Goal: Task Accomplishment & Management: Complete application form

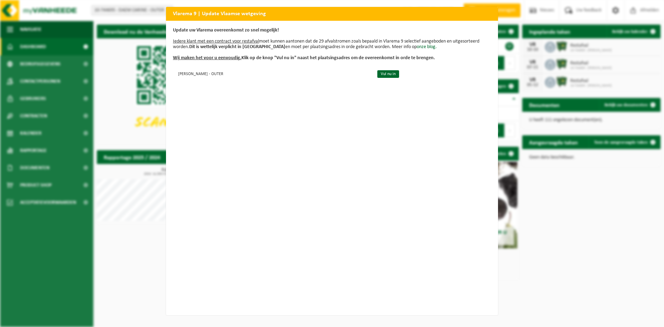
click at [125, 137] on div "Vlarema 9 | Update Vlaamse wetgeving Update uw Vlarema overeenkomst zo snel mog…" at bounding box center [332, 163] width 664 height 327
click at [493, 13] on h2 "Vlarema 9 | Update Vlaamse wetgeving" at bounding box center [332, 13] width 332 height 13
click at [377, 73] on link "Vul nu in" at bounding box center [388, 74] width 22 height 8
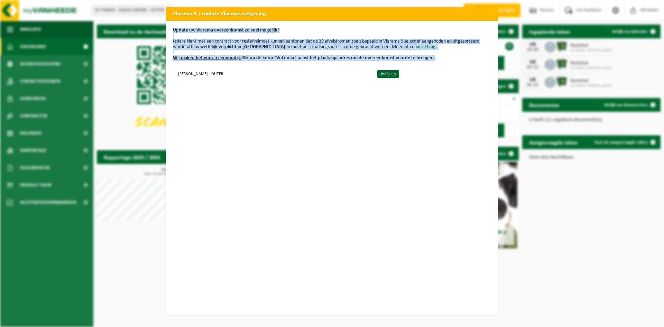
drag, startPoint x: 426, startPoint y: 13, endPoint x: 462, endPoint y: 95, distance: 89.6
click at [464, 97] on div "Vlarema 9 | Update Vlaamse wetgeving Update uw Vlarema overeenkomst zo snel mog…" at bounding box center [332, 161] width 332 height 308
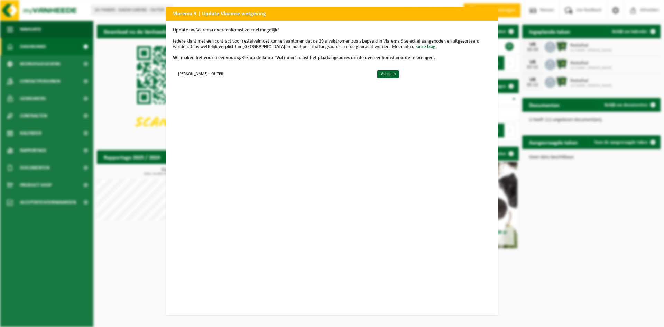
click at [428, 4] on div "Vlarema 9 | Update Vlaamse wetgeving Update uw Vlarema overeenkomst zo snel mog…" at bounding box center [332, 163] width 664 height 327
click at [592, 103] on div "Vlarema 9 | Update Vlaamse wetgeving Update uw Vlarema overeenkomst zo snel mog…" at bounding box center [332, 163] width 664 height 327
click at [377, 73] on link "Vul nu in" at bounding box center [388, 74] width 22 height 8
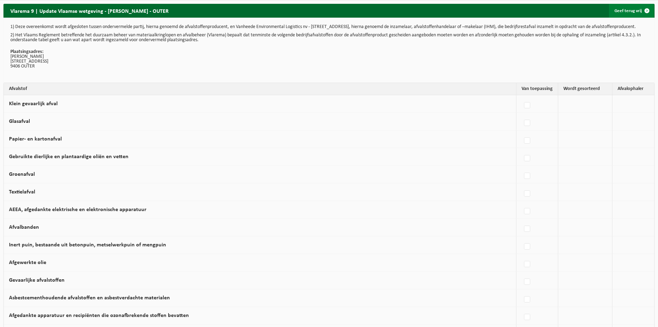
click at [648, 9] on span at bounding box center [648, 11] width 14 height 14
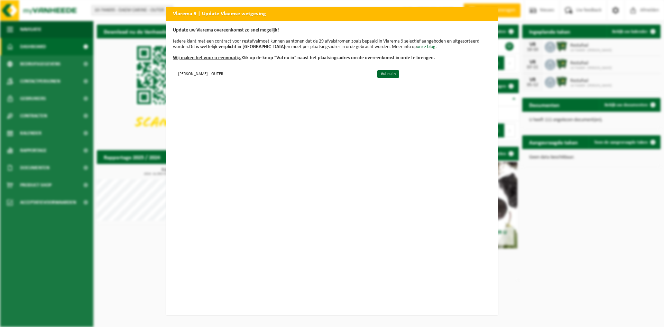
drag, startPoint x: 302, startPoint y: 11, endPoint x: 341, endPoint y: 132, distance: 127.1
drag, startPoint x: 341, startPoint y: 132, endPoint x: 425, endPoint y: 186, distance: 99.2
drag, startPoint x: 425, startPoint y: 186, endPoint x: 566, endPoint y: 192, distance: 141.5
click at [566, 192] on div "Vlarema 9 | Update Vlaamse wetgeving Update uw Vlarema overeenkomst zo snel mog…" at bounding box center [332, 163] width 664 height 327
drag, startPoint x: 424, startPoint y: 137, endPoint x: 603, endPoint y: 195, distance: 188.3
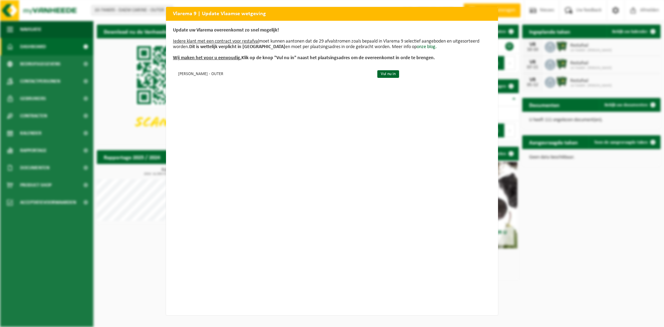
click at [603, 195] on div "Vlarema 9 | Update Vlaamse wetgeving Update uw Vlarema overeenkomst zo snel mog…" at bounding box center [332, 163] width 664 height 327
click at [584, 259] on div "Vlarema 9 | Update Vlaamse wetgeving Update uw Vlarema overeenkomst zo snel mog…" at bounding box center [332, 163] width 664 height 327
click at [203, 15] on h2 "Vlarema 9 | Update Vlaamse wetgeving" at bounding box center [332, 13] width 332 height 13
click at [383, 73] on link "Vul nu in" at bounding box center [388, 74] width 22 height 8
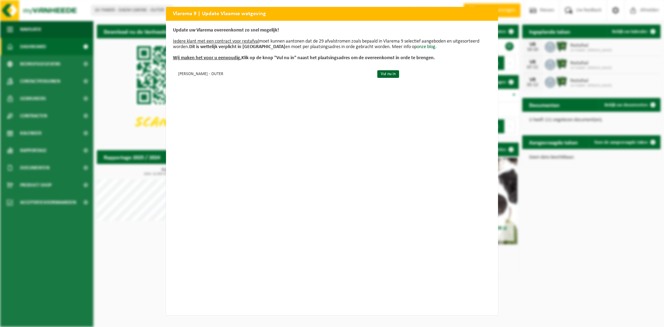
click at [31, 254] on div "Vlarema 9 | Update Vlaamse wetgeving Update uw Vlarema overeenkomst zo snel mog…" at bounding box center [332, 163] width 664 height 327
click at [104, 31] on div "Vlarema 9 | Update Vlaamse wetgeving Update uw Vlarema overeenkomst zo snel mog…" at bounding box center [332, 163] width 664 height 327
click at [120, 115] on div "Vlarema 9 | Update Vlaamse wetgeving Update uw Vlarema overeenkomst zo snel mog…" at bounding box center [332, 163] width 664 height 327
drag, startPoint x: 188, startPoint y: 24, endPoint x: 191, endPoint y: 45, distance: 21.6
drag, startPoint x: 191, startPoint y: 45, endPoint x: 393, endPoint y: 180, distance: 242.7
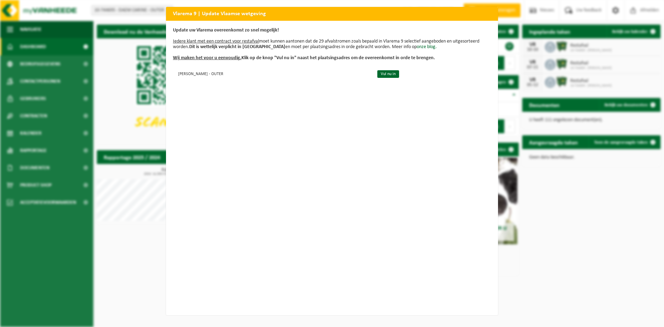
click at [393, 180] on div "Update uw Vlarema overeenkomst zo snel mogelijk! Iedere klant met een contract …" at bounding box center [332, 168] width 332 height 294
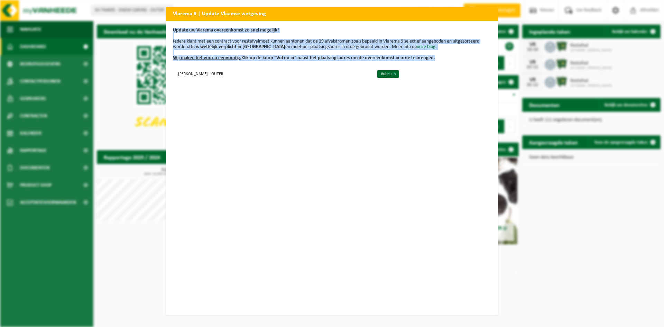
drag, startPoint x: 446, startPoint y: 15, endPoint x: 472, endPoint y: 80, distance: 70.2
click at [471, 82] on div "Vlarema 9 | Update Vlaamse wetgeving Update uw Vlarema overeenkomst zo snel mog…" at bounding box center [332, 161] width 332 height 308
click at [447, 15] on h2 "Vlarema 9 | Update Vlaamse wetgeving" at bounding box center [332, 13] width 332 height 13
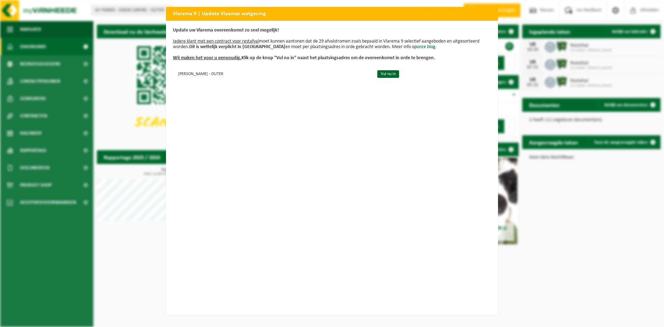
drag, startPoint x: 447, startPoint y: 15, endPoint x: 497, endPoint y: 179, distance: 171.9
drag, startPoint x: 497, startPoint y: 179, endPoint x: 91, endPoint y: -9, distance: 447.4
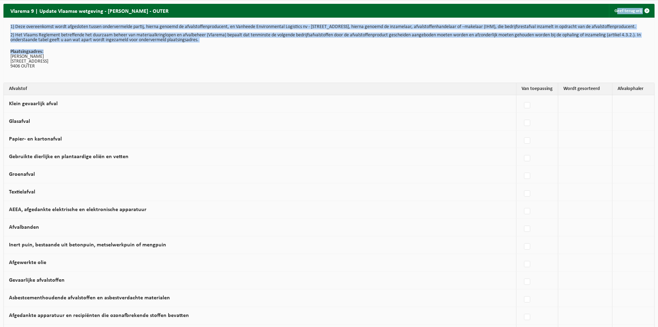
drag, startPoint x: 387, startPoint y: 12, endPoint x: 382, endPoint y: 50, distance: 38.8
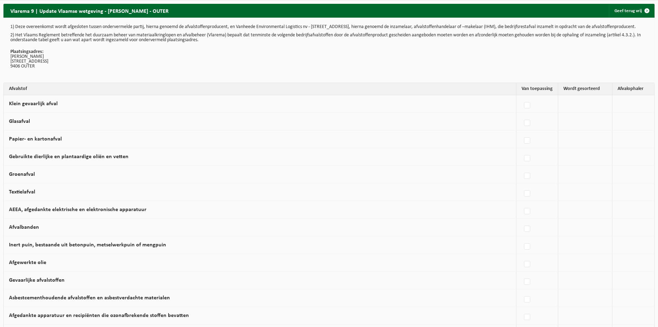
click at [517, 118] on td at bounding box center [538, 122] width 42 height 18
drag, startPoint x: 405, startPoint y: 12, endPoint x: 416, endPoint y: 76, distance: 65.2
drag, startPoint x: 416, startPoint y: 76, endPoint x: 633, endPoint y: 63, distance: 217.5
click at [633, 63] on p "Plaatsingsadres: DAEM CARINE BOVENHOEKSTRAAT 2 9406 OUTER" at bounding box center [329, 58] width 638 height 19
click at [646, 9] on span at bounding box center [648, 11] width 14 height 14
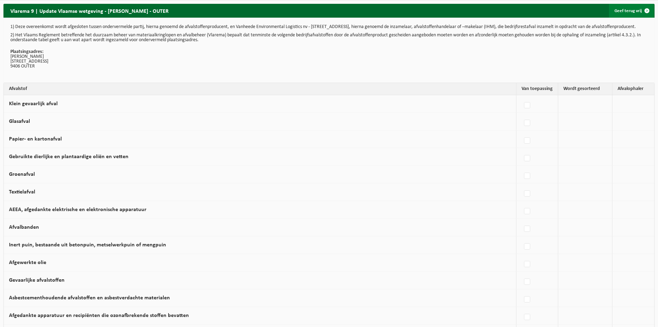
click at [647, 8] on span at bounding box center [648, 11] width 14 height 14
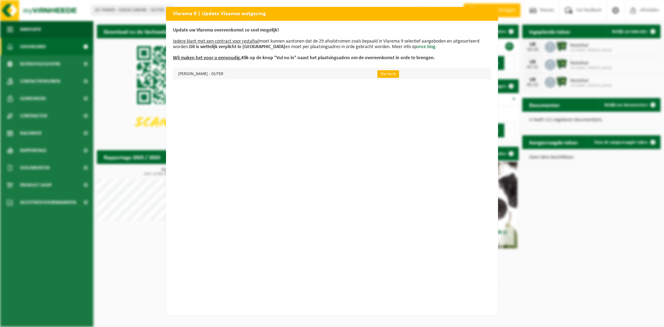
click at [377, 74] on link "Vul nu in" at bounding box center [388, 74] width 22 height 8
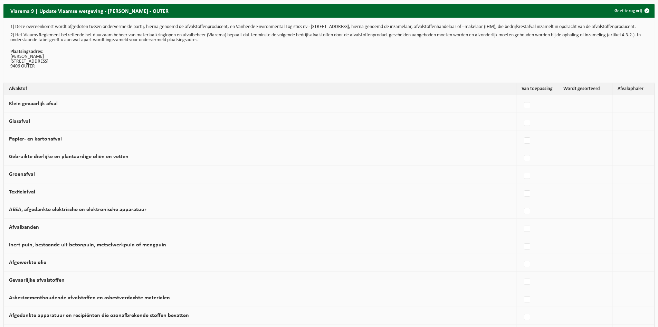
click at [73, 12] on h2 "Vlarema 9 | Update Vlaamse wetgeving - [PERSON_NAME] - OUTER" at bounding box center [89, 10] width 172 height 13
click at [646, 11] on span at bounding box center [648, 11] width 14 height 14
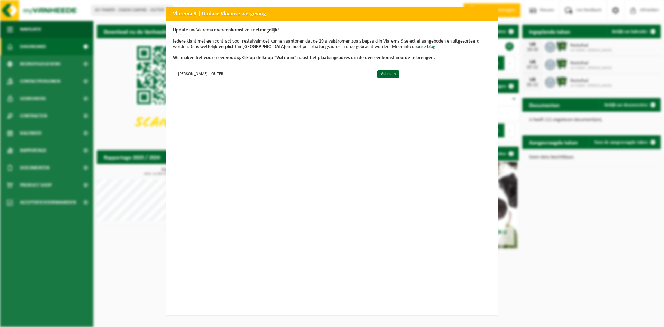
click at [593, 212] on div "Vlarema 9 | Update Vlaamse wetgeving Update uw Vlarema overeenkomst zo snel mog…" at bounding box center [332, 163] width 664 height 327
click at [563, 196] on div "Vlarema 9 | Update Vlaamse wetgeving Update uw Vlarema overeenkomst zo snel mog…" at bounding box center [332, 163] width 664 height 327
click at [377, 75] on link "Vul nu in" at bounding box center [388, 74] width 22 height 8
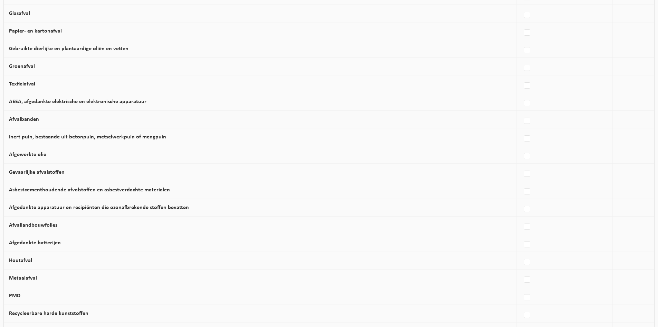
scroll to position [128, 0]
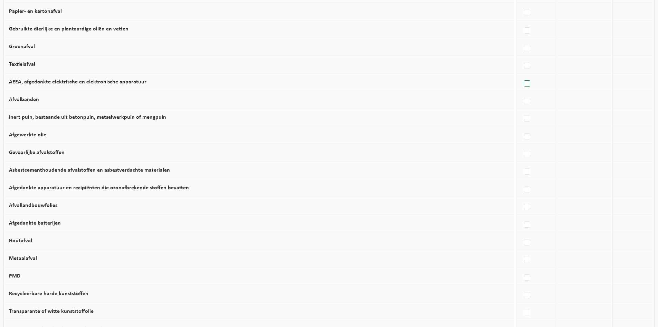
click at [525, 89] on label at bounding box center [528, 83] width 10 height 10
click at [522, 75] on input "AEEA, afgedankte elektrische en elektronische apparatuur" at bounding box center [522, 75] width 0 height 0
checkbox input "true"
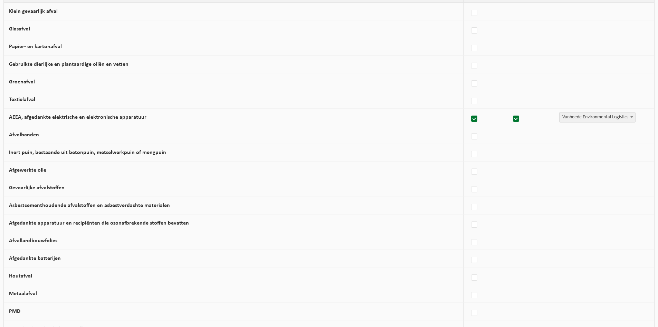
scroll to position [104, 0]
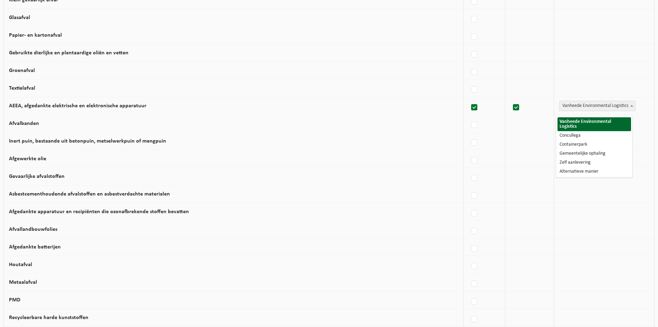
click at [593, 111] on span "Vanheede Environmental Logistics" at bounding box center [598, 106] width 76 height 10
click at [595, 111] on span "Vanheede Environmental Logistics" at bounding box center [598, 106] width 76 height 10
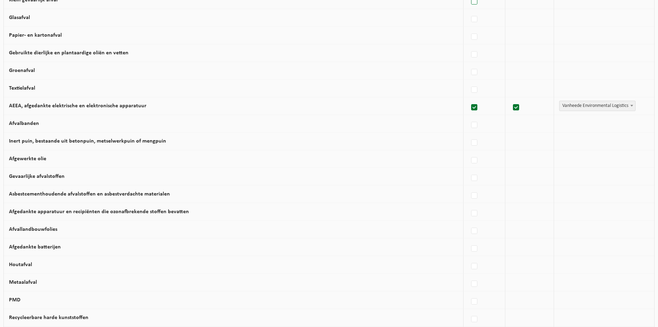
click at [470, 7] on label at bounding box center [475, 2] width 10 height 10
checkbox input "true"
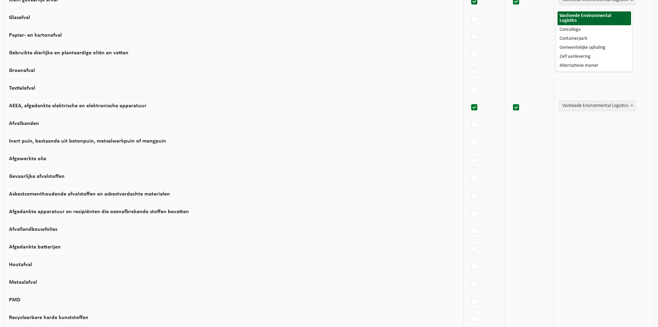
click at [593, 5] on span "Vanheede Environmental Logistics" at bounding box center [598, 0] width 76 height 10
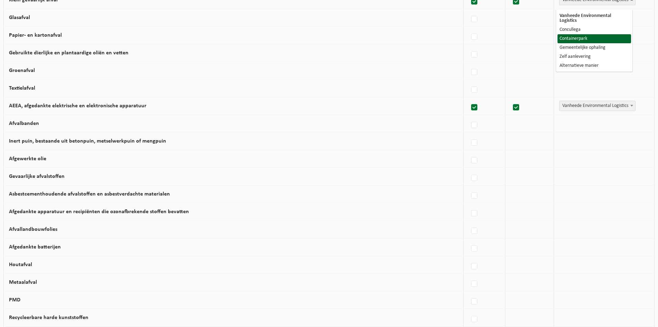
select select "Containerpark"
click at [37, 24] on td "Glasafval" at bounding box center [234, 18] width 460 height 18
click at [470, 25] on label at bounding box center [475, 20] width 10 height 10
click at [469, 11] on input "Glasafval" at bounding box center [469, 11] width 0 height 0
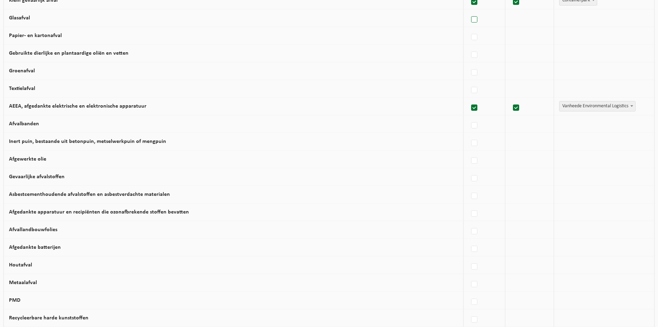
checkbox input "true"
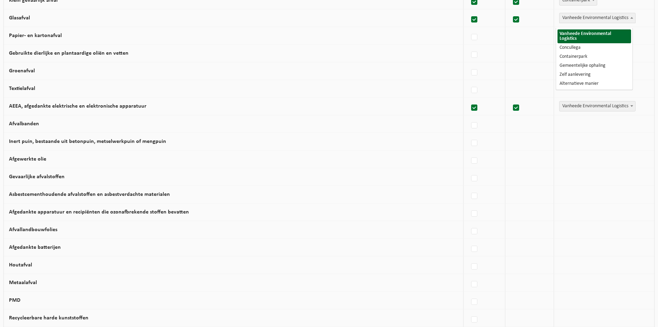
click at [578, 23] on span "Vanheede Environmental Logistics" at bounding box center [598, 18] width 76 height 10
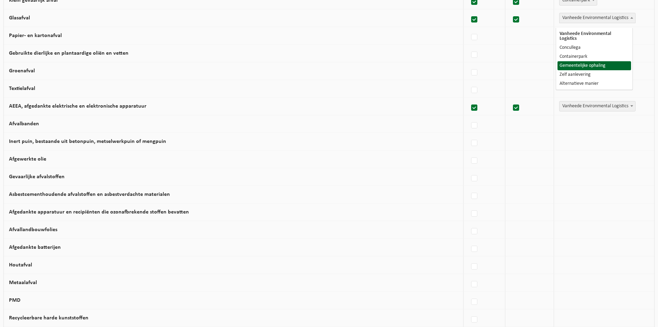
select select "Gemeentelijke ophaling"
click at [70, 56] on label "Gebruikte dierlijke en plantaardige oliën en vetten" at bounding box center [69, 53] width 120 height 6
click at [469, 46] on input "Gebruikte dierlijke en plantaardige oliën en vetten" at bounding box center [469, 46] width 0 height 0
checkbox input "true"
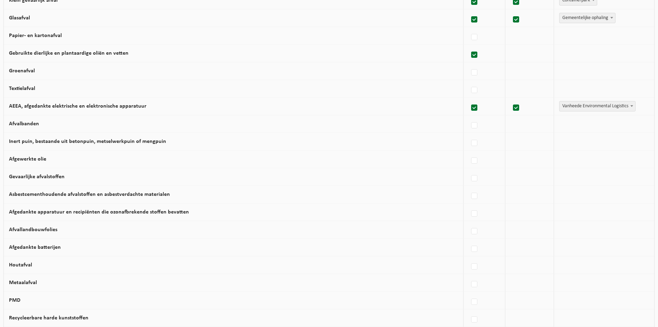
checkbox input "true"
click at [473, 43] on label at bounding box center [475, 37] width 10 height 10
click at [469, 29] on input "Papier- en kartonafval" at bounding box center [469, 28] width 0 height 0
checkbox input "true"
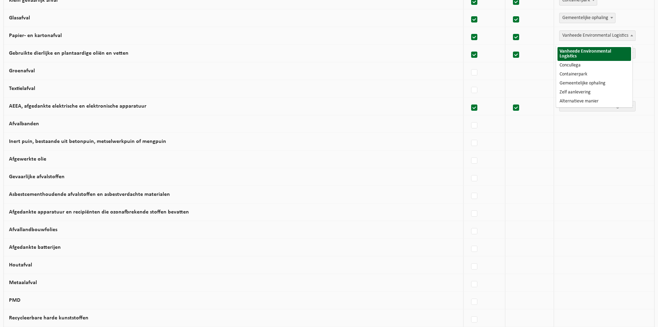
click at [631, 36] on b at bounding box center [632, 36] width 3 height 2
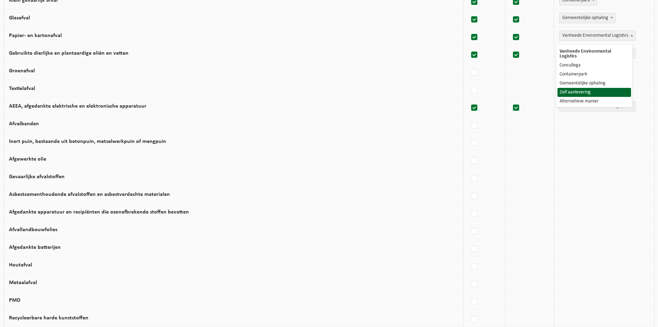
select select "Zelf aanlevering"
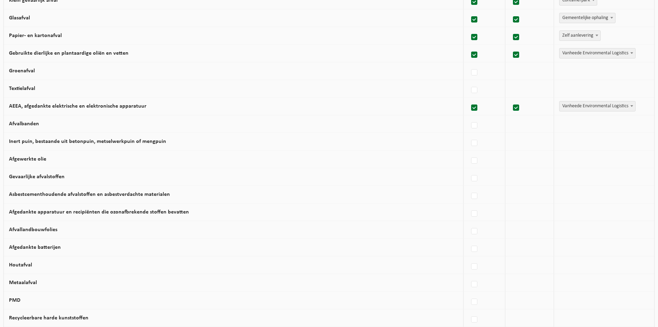
click at [164, 73] on td "Groenafval" at bounding box center [234, 71] width 460 height 18
click at [22, 74] on label "Groenafval" at bounding box center [22, 71] width 26 height 6
click at [469, 64] on input "Groenafval" at bounding box center [469, 64] width 0 height 0
checkbox input "true"
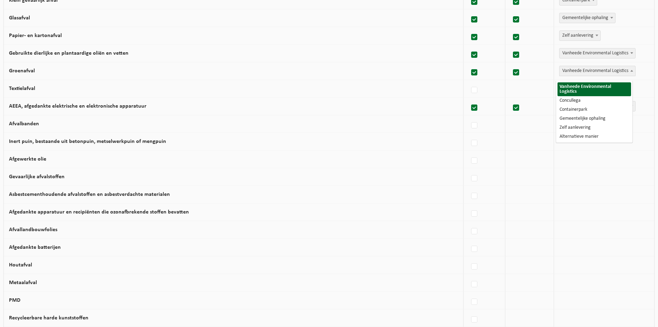
click at [629, 74] on span at bounding box center [632, 70] width 7 height 9
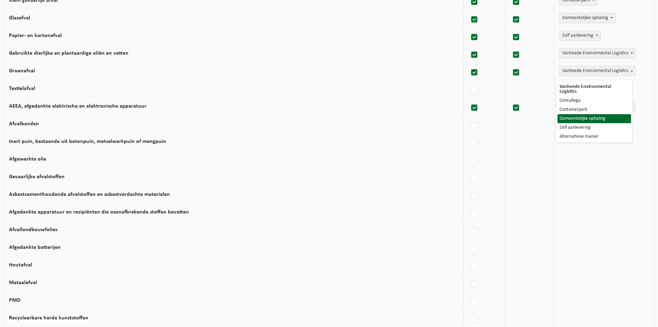
select select "Gemeentelijke ophaling"
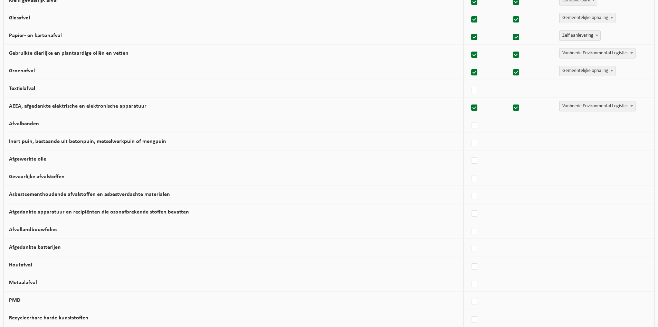
click at [95, 96] on td "Textielafval" at bounding box center [234, 89] width 460 height 18
click at [105, 91] on td "Textielafval" at bounding box center [234, 89] width 460 height 18
click at [472, 95] on label at bounding box center [475, 90] width 10 height 10
click at [469, 82] on input "Textielafval" at bounding box center [469, 81] width 0 height 0
checkbox input "true"
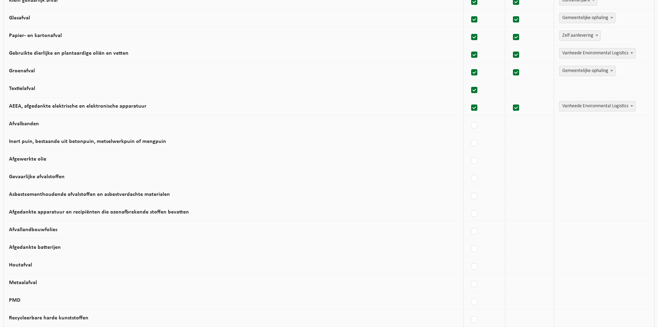
checkbox input "true"
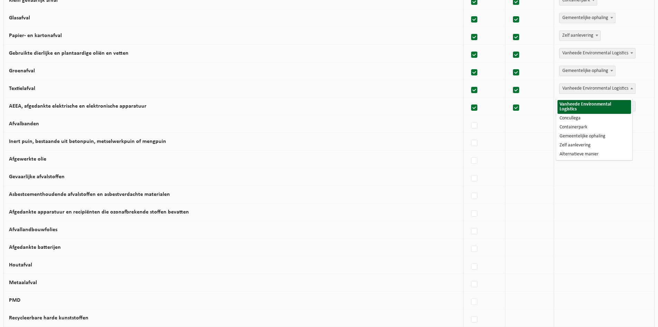
click at [588, 92] on span "Vanheede Environmental Logistics" at bounding box center [598, 89] width 76 height 10
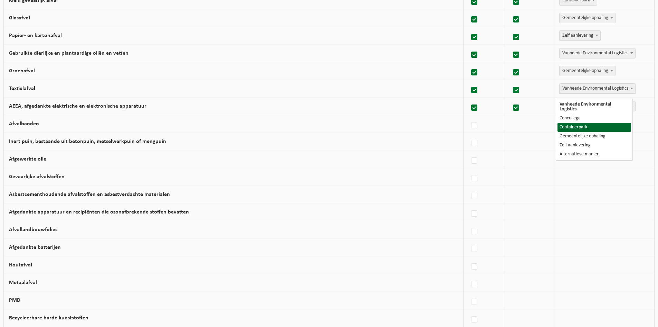
select select "Containerpark"
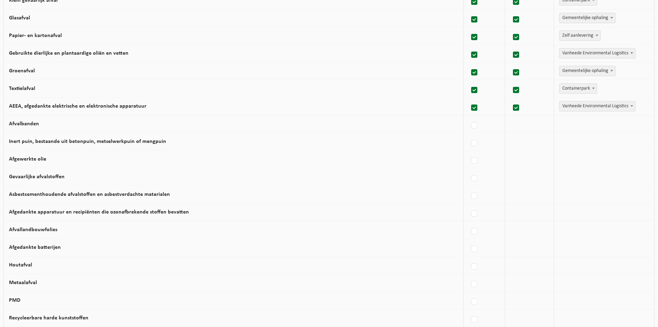
click at [90, 125] on td "Afvalbanden" at bounding box center [234, 124] width 460 height 18
click at [472, 131] on label at bounding box center [475, 125] width 10 height 10
click at [469, 117] on input "Afvalbanden" at bounding box center [469, 116] width 0 height 0
checkbox input "true"
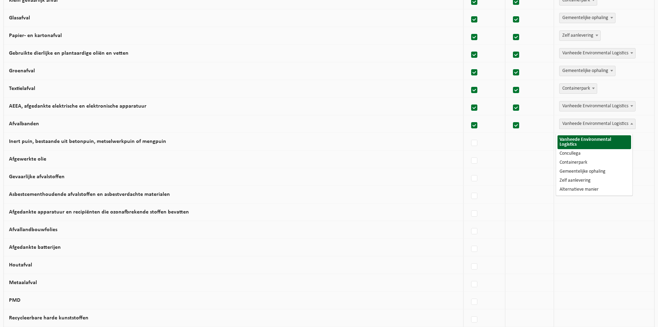
click at [631, 128] on span at bounding box center [632, 123] width 7 height 9
click at [473, 131] on label at bounding box center [475, 125] width 10 height 10
click at [469, 117] on input "Afvalbanden" at bounding box center [469, 116] width 0 height 0
checkbox input "false"
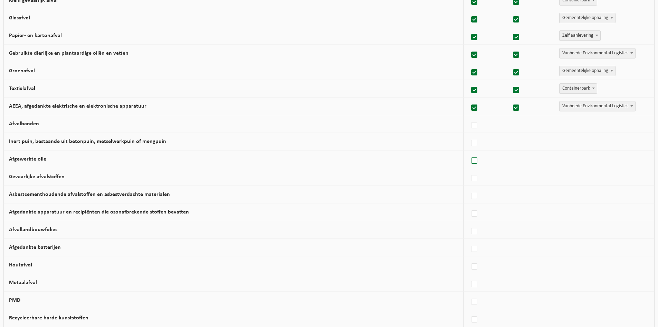
click at [471, 164] on label at bounding box center [475, 161] width 10 height 10
click at [469, 152] on input "Afgewerkte olie" at bounding box center [469, 152] width 0 height 0
checkbox input "true"
click at [596, 164] on span "Vanheede Environmental Logistics" at bounding box center [598, 159] width 76 height 10
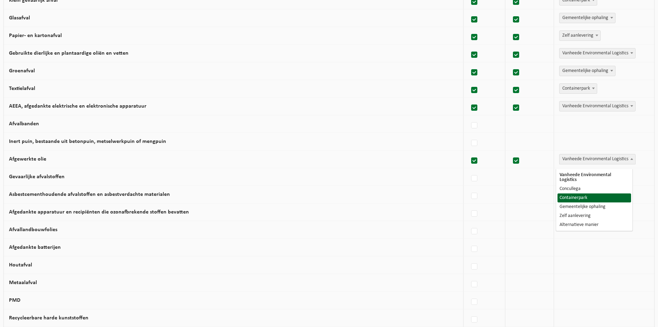
select select "Containerpark"
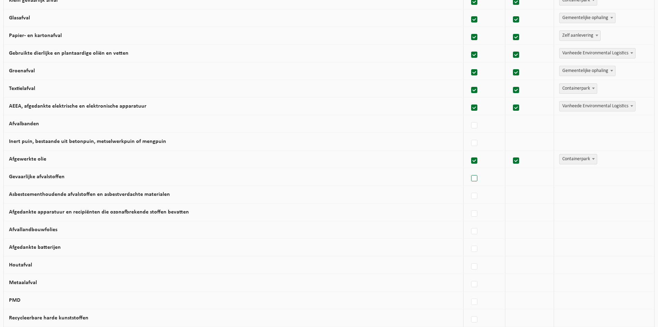
drag, startPoint x: 472, startPoint y: 184, endPoint x: 476, endPoint y: 181, distance: 4.9
click at [472, 183] on label at bounding box center [475, 178] width 10 height 10
click at [469, 170] on input "Gevaarlijke afvalstoffen" at bounding box center [469, 169] width 0 height 0
checkbox input "true"
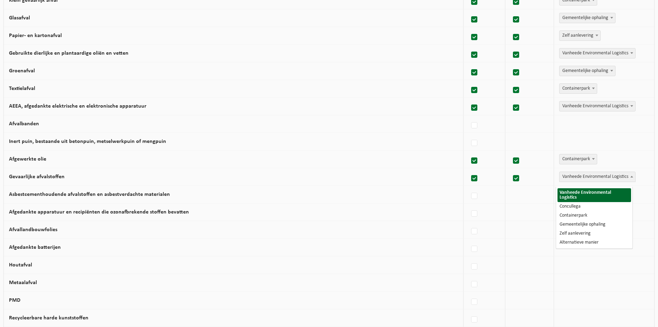
click at [590, 181] on span "Vanheede Environmental Logistics" at bounding box center [598, 177] width 76 height 10
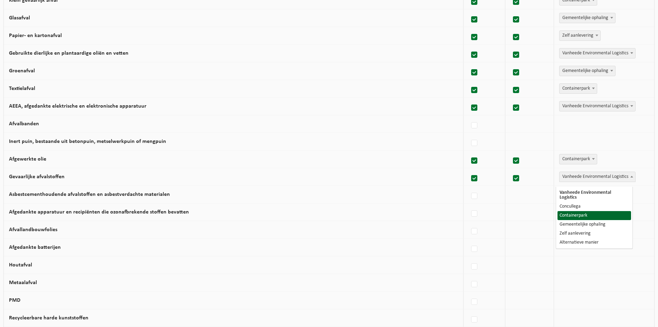
select select "Containerpark"
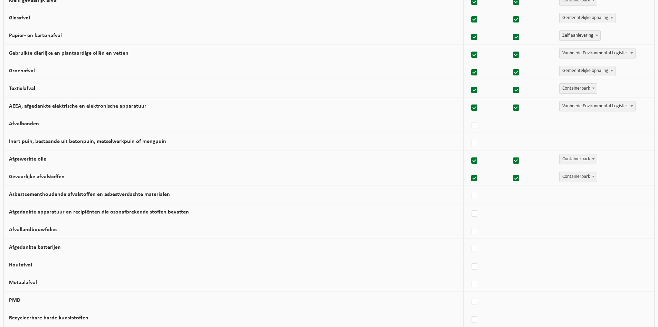
click at [53, 232] on label "Afvallandbouwfolies" at bounding box center [33, 230] width 48 height 6
click at [469, 223] on input "Afvallandbouwfolies" at bounding box center [469, 222] width 0 height 0
checkbox input "true"
click at [471, 235] on label at bounding box center [475, 231] width 10 height 10
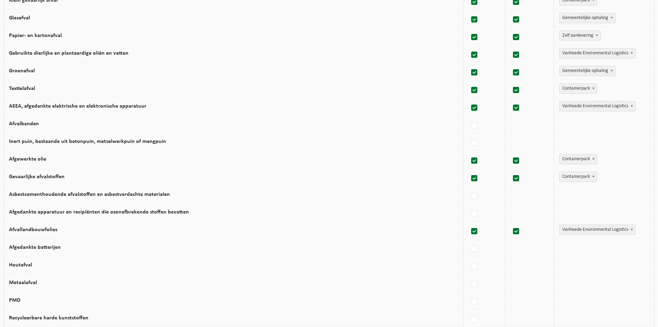
click at [469, 223] on input "Afvallandbouwfolies" at bounding box center [469, 222] width 0 height 0
checkbox input "false"
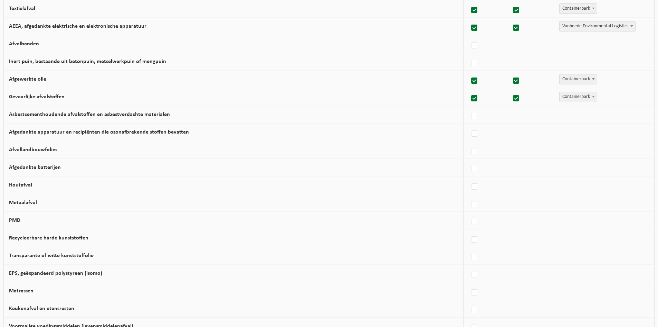
scroll to position [207, 0]
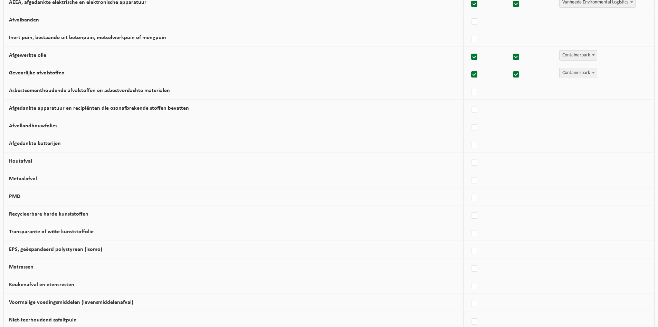
click at [29, 181] on label "Metaalafval" at bounding box center [23, 179] width 28 height 6
click at [469, 172] on input "Metaalafval" at bounding box center [469, 171] width 0 height 0
checkbox input "true"
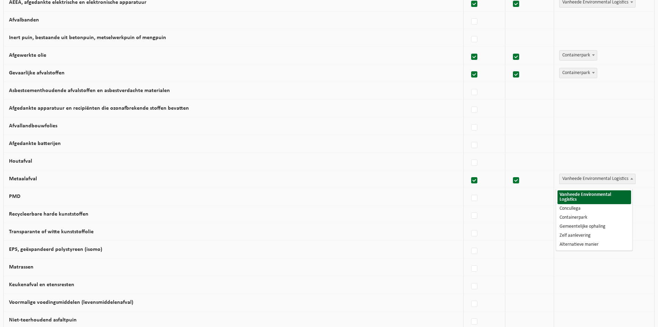
click at [563, 184] on span "Vanheede Environmental Logistics" at bounding box center [598, 179] width 76 height 10
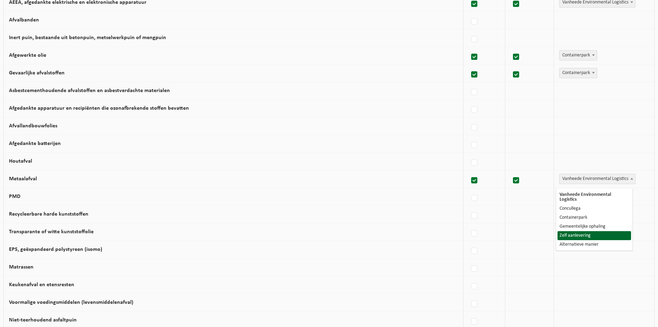
select select "Zelf aanlevering"
click at [62, 234] on label "Transparante of witte kunststoffolie" at bounding box center [51, 232] width 85 height 6
click at [469, 225] on input "Transparante of witte kunststoffolie" at bounding box center [469, 224] width 0 height 0
checkbox input "true"
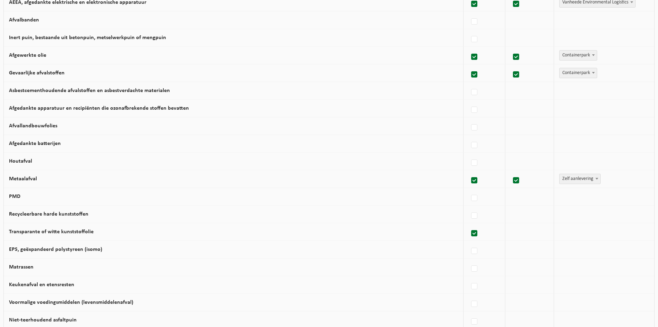
checkbox input "true"
click at [470, 255] on label at bounding box center [475, 251] width 10 height 10
click at [469, 242] on input "EPS, geëxpandeerd polystyreen (isomo)" at bounding box center [469, 242] width 0 height 0
checkbox input "true"
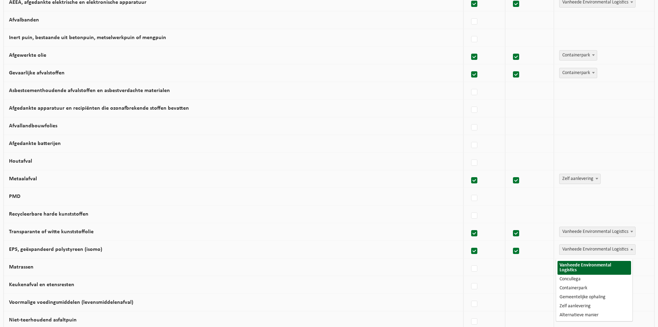
click at [581, 254] on span "Vanheede Environmental Logistics" at bounding box center [598, 249] width 76 height 10
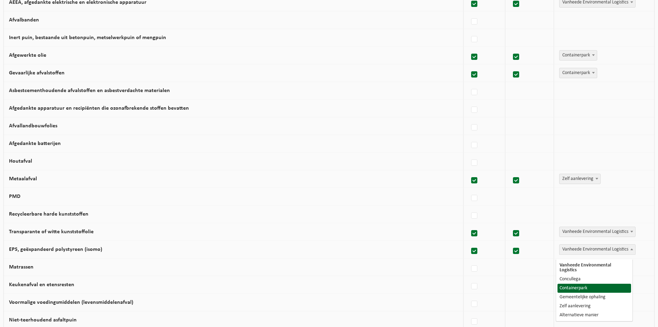
select select "Containerpark"
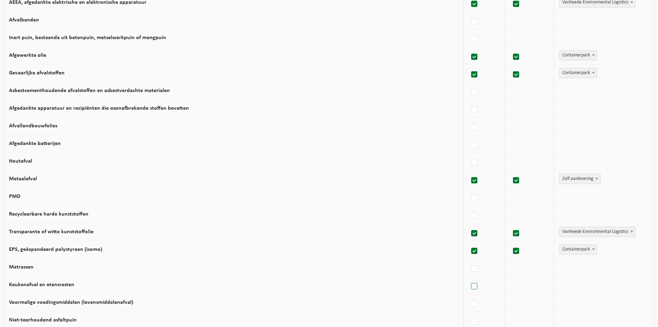
click at [472, 288] on label at bounding box center [475, 286] width 10 height 10
click at [469, 278] on input "Keukenafval en etensresten" at bounding box center [469, 277] width 0 height 0
checkbox input "true"
click at [474, 274] on label at bounding box center [475, 268] width 10 height 10
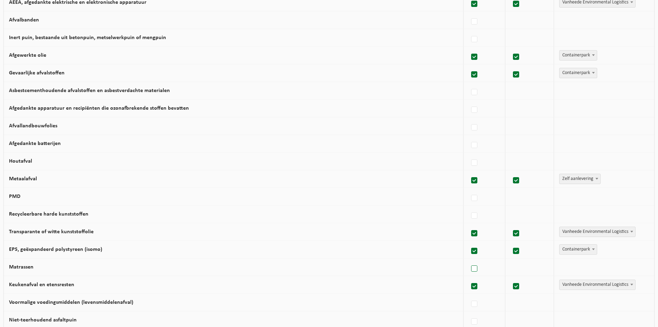
click at [469, 260] on input "Matrassen" at bounding box center [469, 260] width 0 height 0
checkbox input "true"
click at [577, 271] on span "Vanheede Environmental Logistics" at bounding box center [598, 267] width 76 height 10
select select "Containerpark"
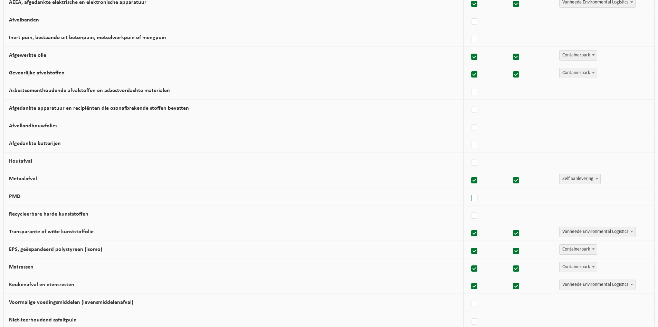
click at [471, 203] on label at bounding box center [475, 198] width 10 height 10
click at [469, 189] on input "PMD" at bounding box center [469, 189] width 0 height 0
checkbox input "true"
click at [569, 201] on span "Vanheede Environmental Logistics" at bounding box center [598, 196] width 76 height 10
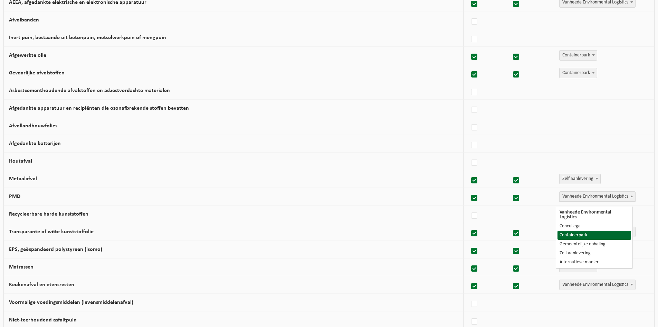
select select "Containerpark"
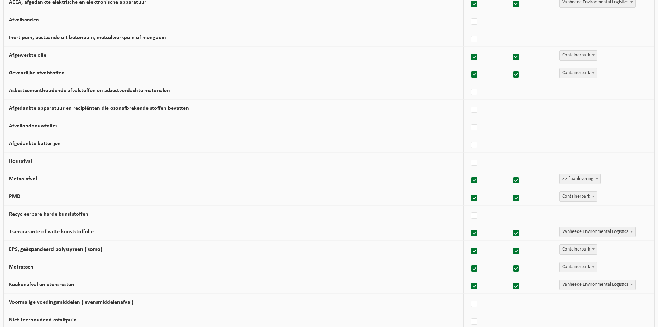
click at [71, 213] on td "Recycleerbare harde kunststoffen" at bounding box center [234, 214] width 460 height 18
drag, startPoint x: 75, startPoint y: 223, endPoint x: 82, endPoint y: 221, distance: 6.7
click at [80, 222] on td "Recycleerbare harde kunststoffen" at bounding box center [234, 214] width 460 height 18
drag, startPoint x: 470, startPoint y: 222, endPoint x: 478, endPoint y: 218, distance: 7.9
click at [471, 221] on label at bounding box center [475, 216] width 10 height 10
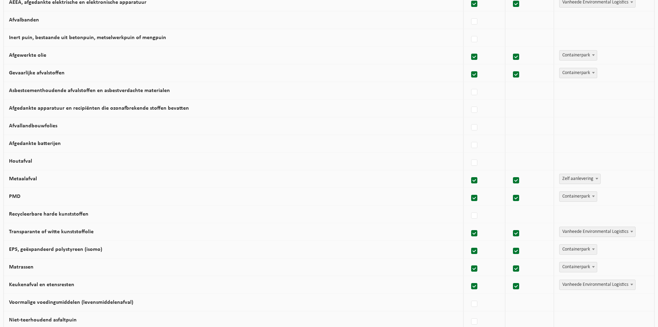
click at [469, 207] on input "Recycleerbare harde kunststoffen" at bounding box center [469, 207] width 0 height 0
checkbox input "true"
click at [568, 216] on span "Vanheede Environmental Logistics" at bounding box center [598, 214] width 76 height 10
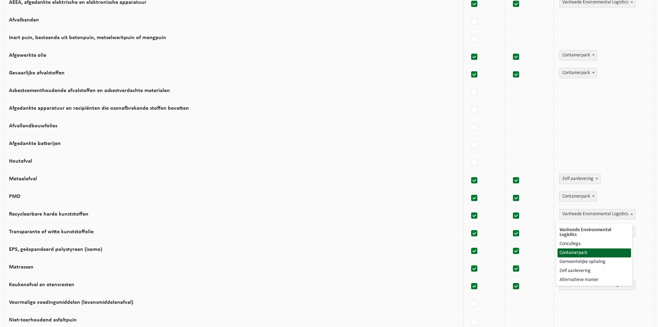
select select "Containerpark"
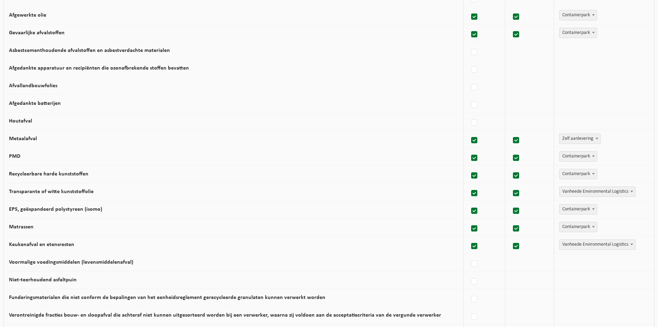
scroll to position [370, 0]
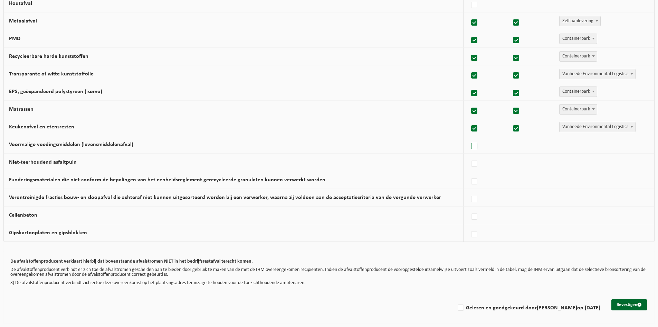
click at [470, 147] on label at bounding box center [475, 146] width 10 height 10
click at [469, 138] on input "Voormalige voedingsmiddelen (levensmiddelenafval)" at bounding box center [469, 137] width 0 height 0
checkbox input "true"
click at [470, 125] on label at bounding box center [475, 128] width 10 height 10
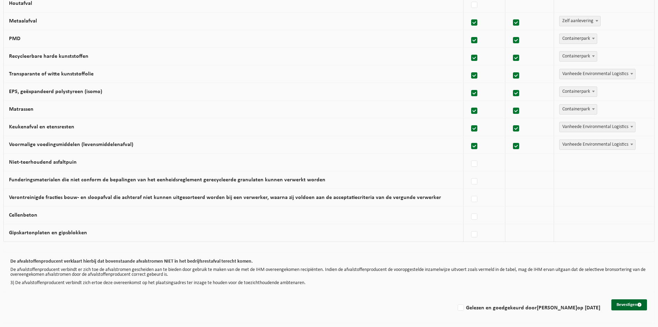
click at [469, 120] on input "Keukenafval en etensresten" at bounding box center [469, 120] width 0 height 0
click at [38, 125] on label "Keukenafval en etensresten" at bounding box center [41, 127] width 65 height 6
click at [469, 120] on input "Keukenafval en etensresten" at bounding box center [469, 120] width 0 height 0
checkbox input "true"
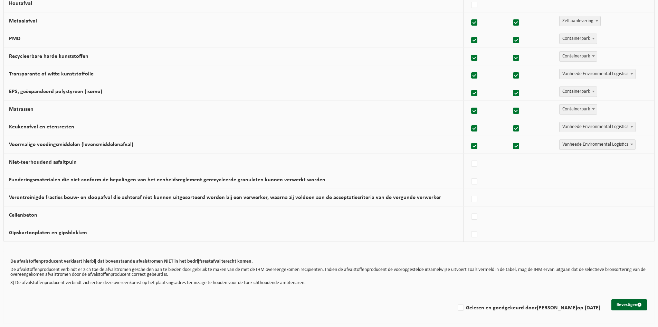
click at [569, 126] on span "Vanheede Environmental Logistics" at bounding box center [598, 127] width 76 height 10
select select "Gemeentelijke ophaling"
click at [630, 306] on button "Bevestigen" at bounding box center [630, 304] width 36 height 11
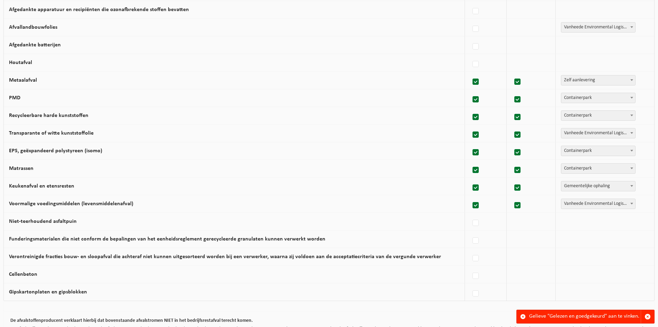
scroll to position [370, 0]
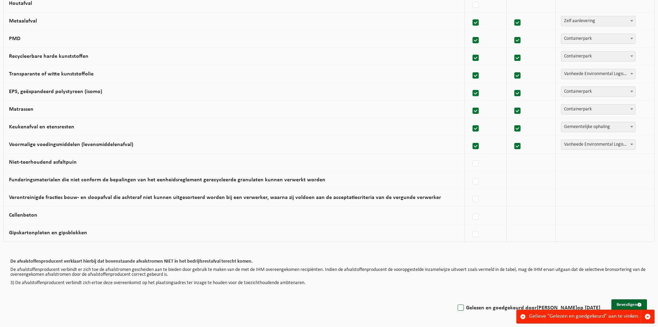
click at [481, 308] on label "Gelezen en goedgekeurd door [PERSON_NAME] op [DATE]" at bounding box center [529, 307] width 144 height 10
click at [456, 299] on input "Gelezen en goedgekeurd door [PERSON_NAME] op [DATE]" at bounding box center [455, 299] width 0 height 0
checkbox input "true"
click at [628, 305] on button "Bevestigen" at bounding box center [630, 304] width 36 height 11
